Goal: Task Accomplishment & Management: Manage account settings

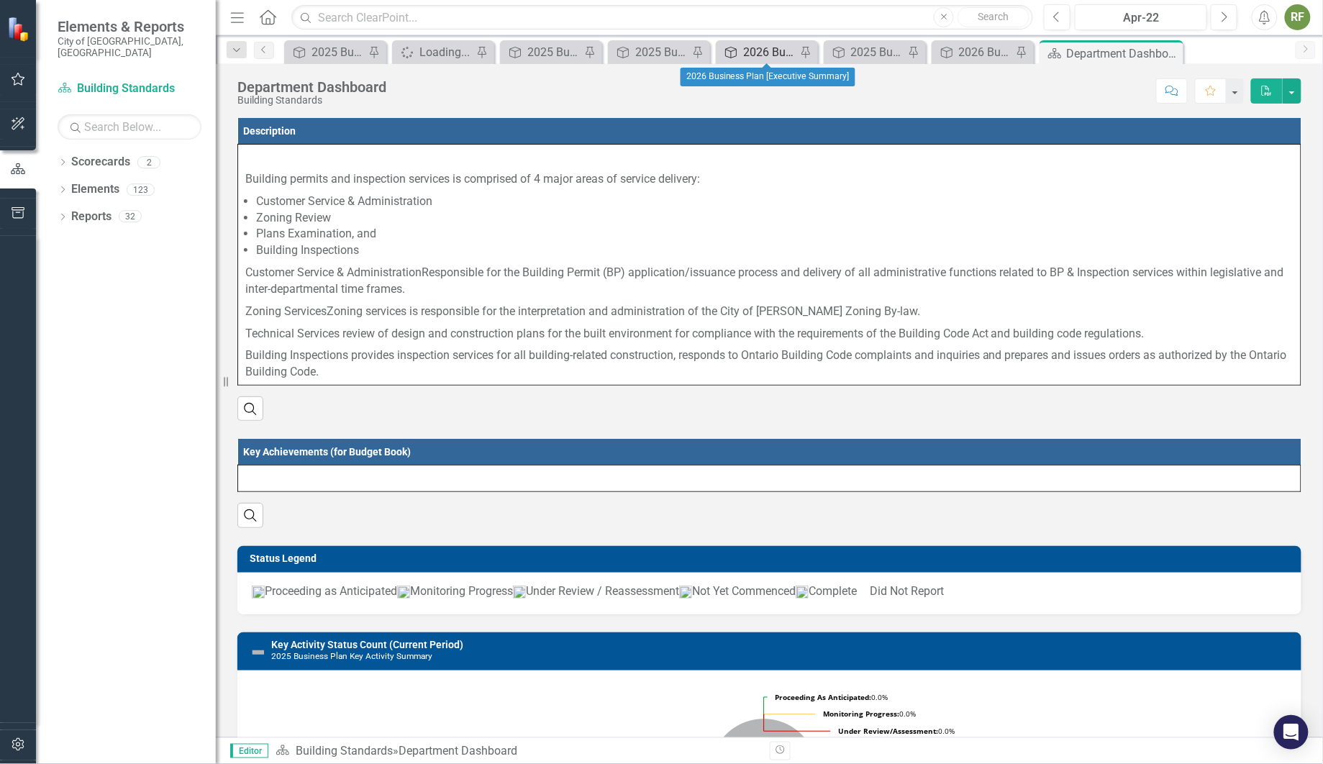
click at [764, 50] on div "2026 Business Plan [Executive Summary]" at bounding box center [769, 52] width 53 height 18
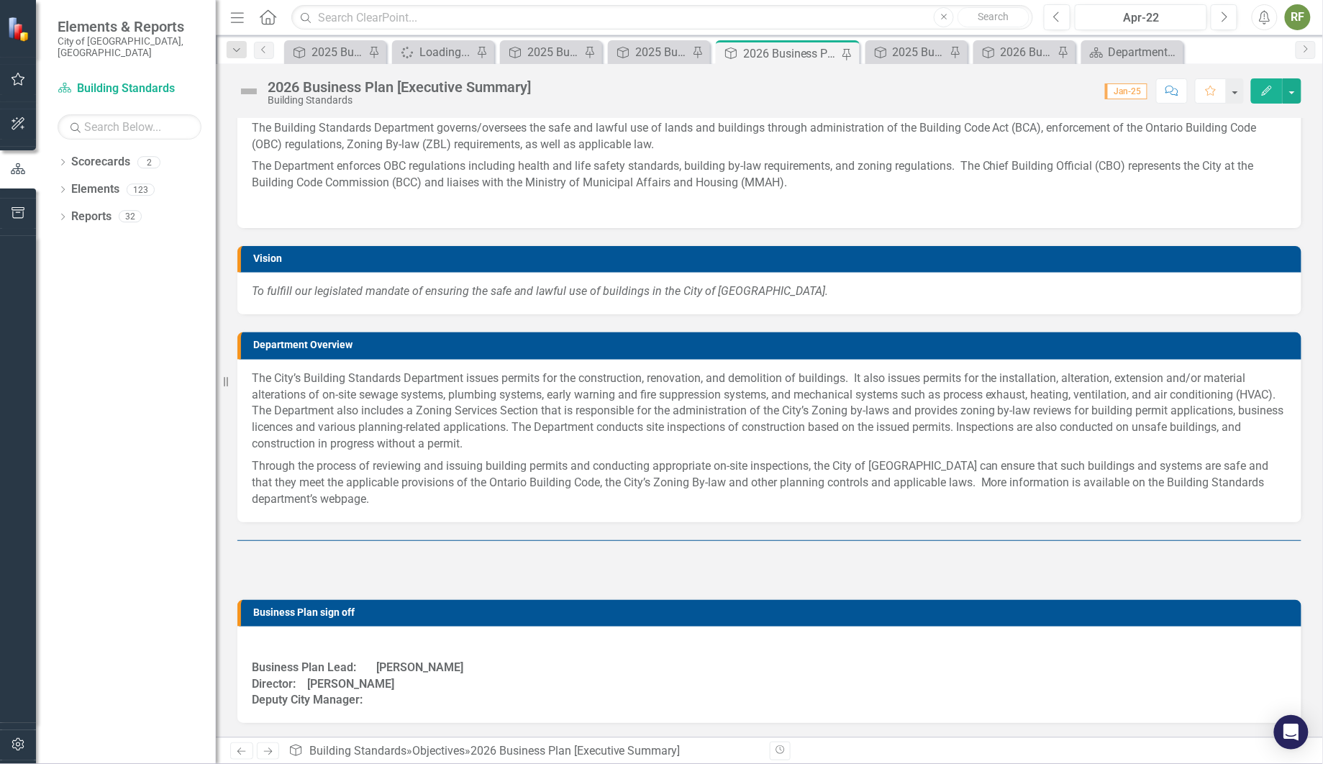
scroll to position [481, 0]
click at [253, 375] on p "The City’s Building Standards Department issues permits for the construction, r…" at bounding box center [770, 413] width 1036 height 85
click at [253, 379] on p "The City’s Building Standards Department issues permits for the construction, r…" at bounding box center [770, 413] width 1036 height 85
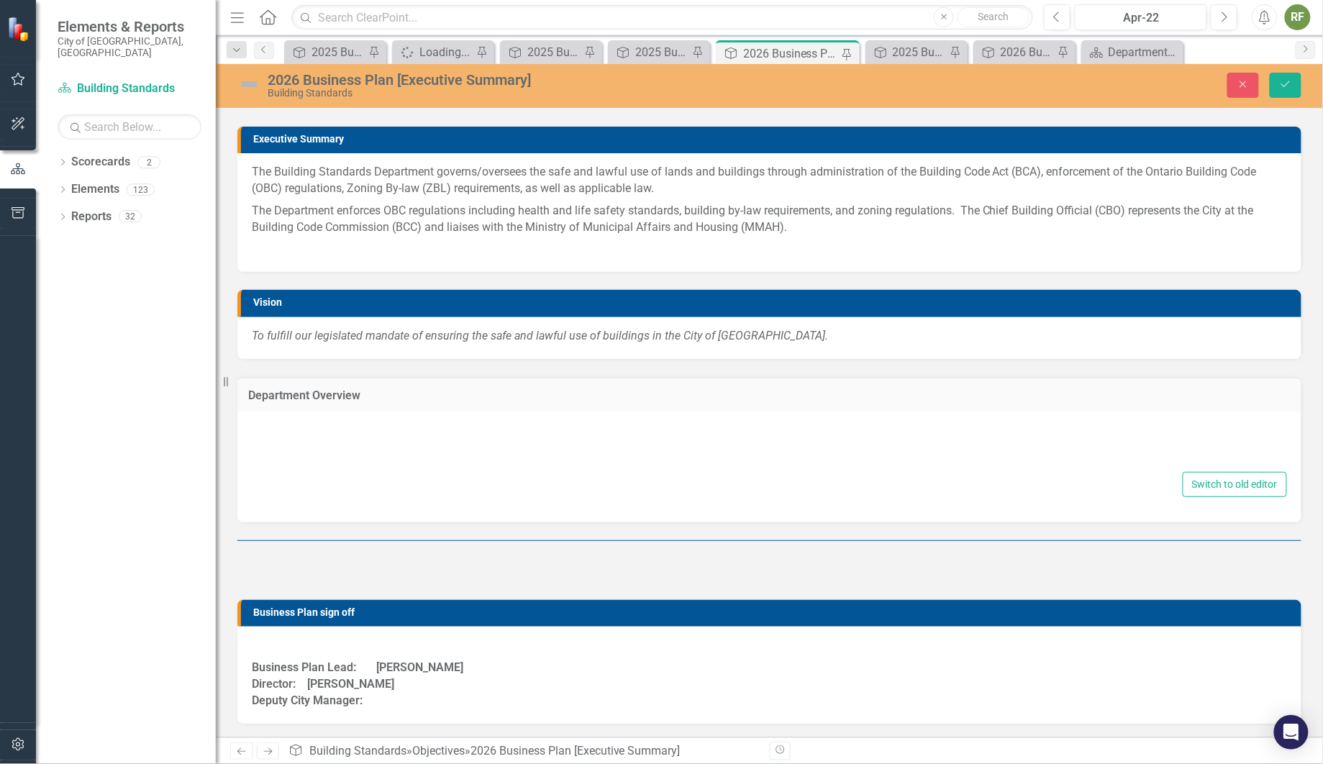
type textarea "<p>The City&rsquo;s Building Standards Department issues permits for the constr…"
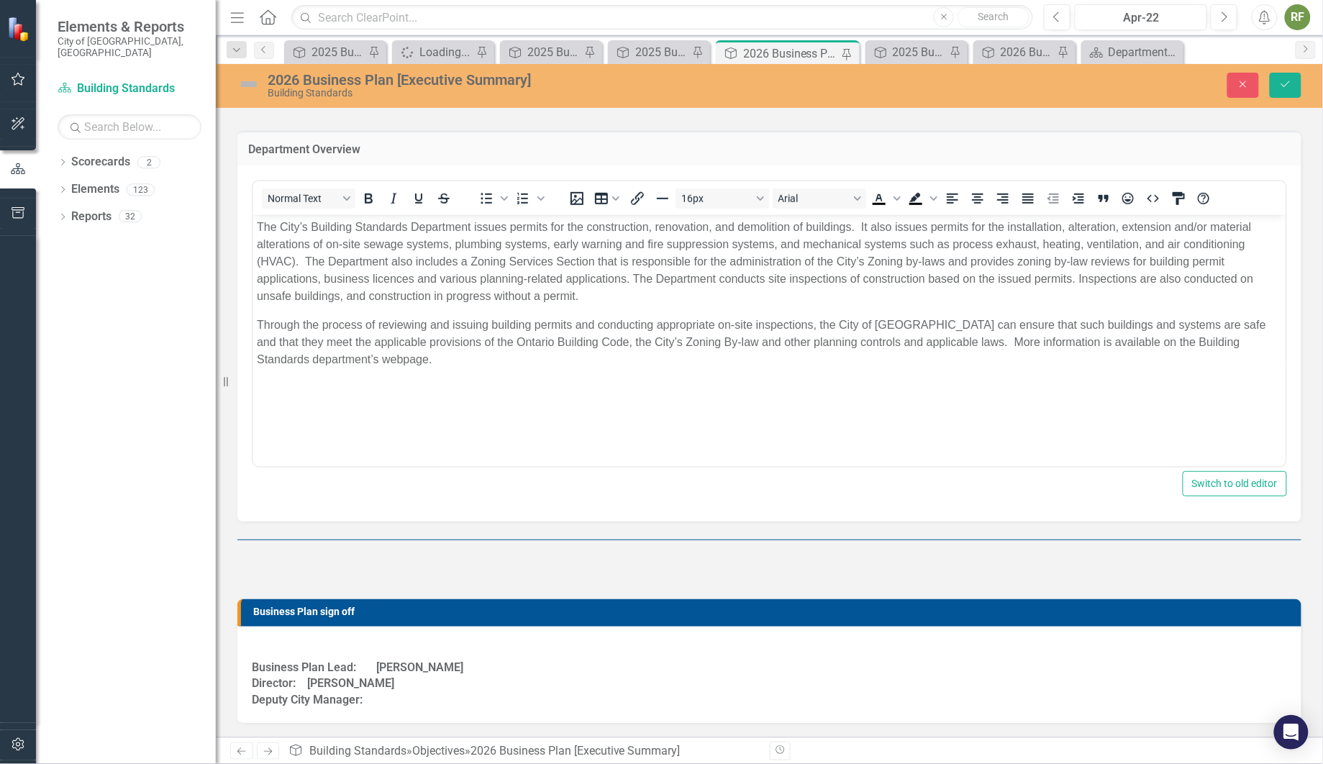
scroll to position [0, 0]
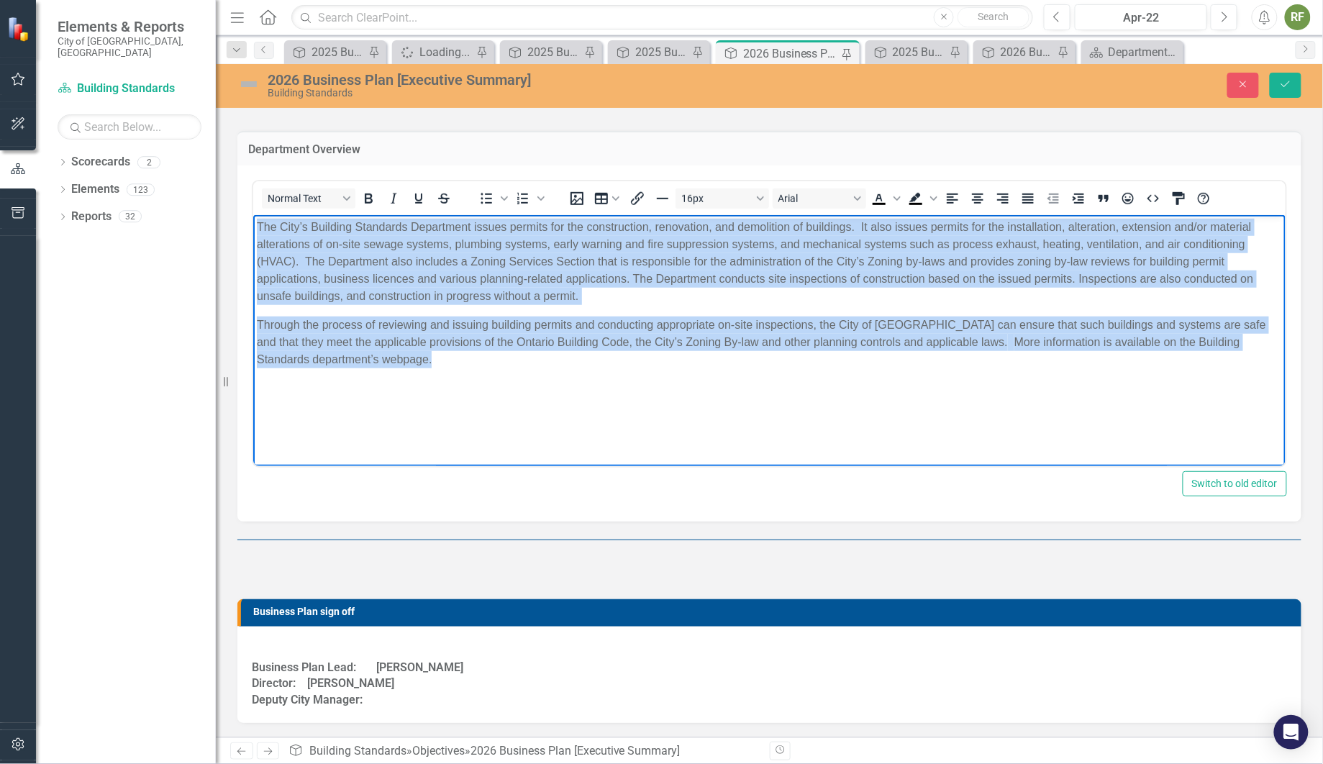
drag, startPoint x: 255, startPoint y: 226, endPoint x: 489, endPoint y: 383, distance: 281.0
click at [489, 383] on body "The City’s Building Standards Department issues permits for the construction, r…" at bounding box center [769, 323] width 1033 height 216
copy body "Lor Ipsu’d Sitametc Adipiscin Elitseddoe tempor incidid utl etd magnaaliquae, a…"
